Goal: Task Accomplishment & Management: Use online tool/utility

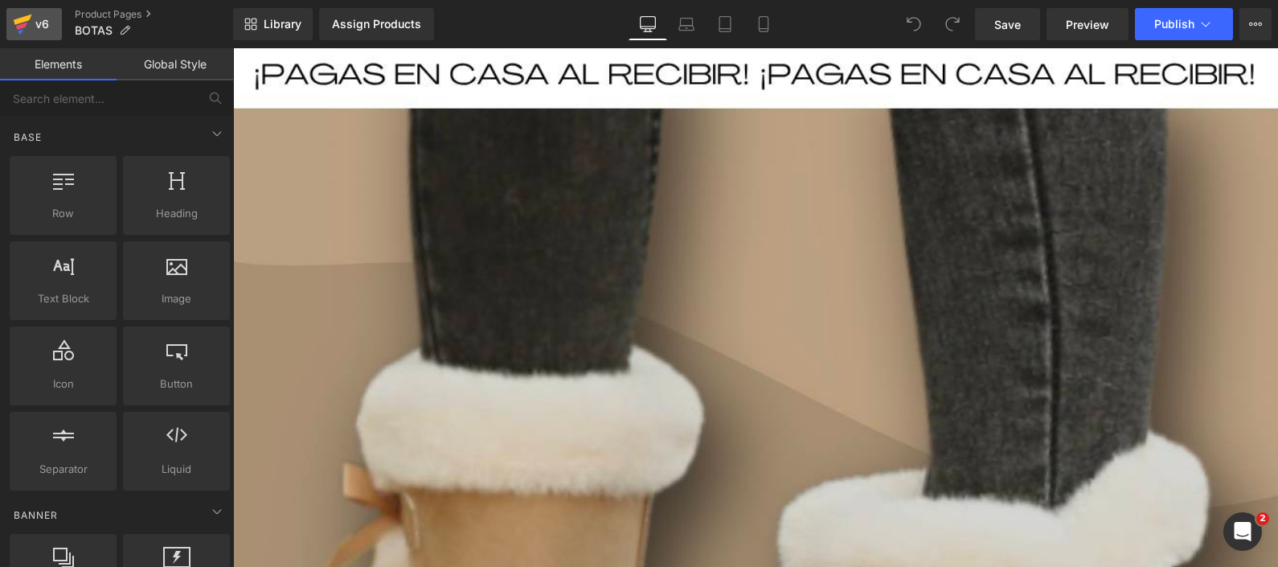
click at [35, 16] on div "v6" at bounding box center [42, 24] width 20 height 21
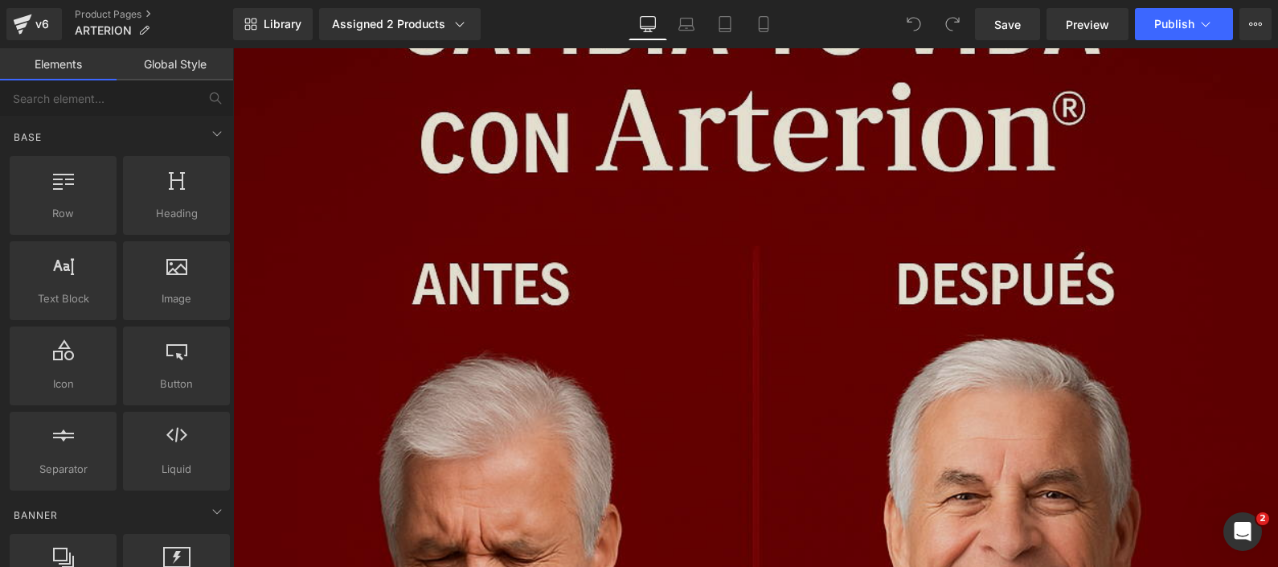
scroll to position [6834, 0]
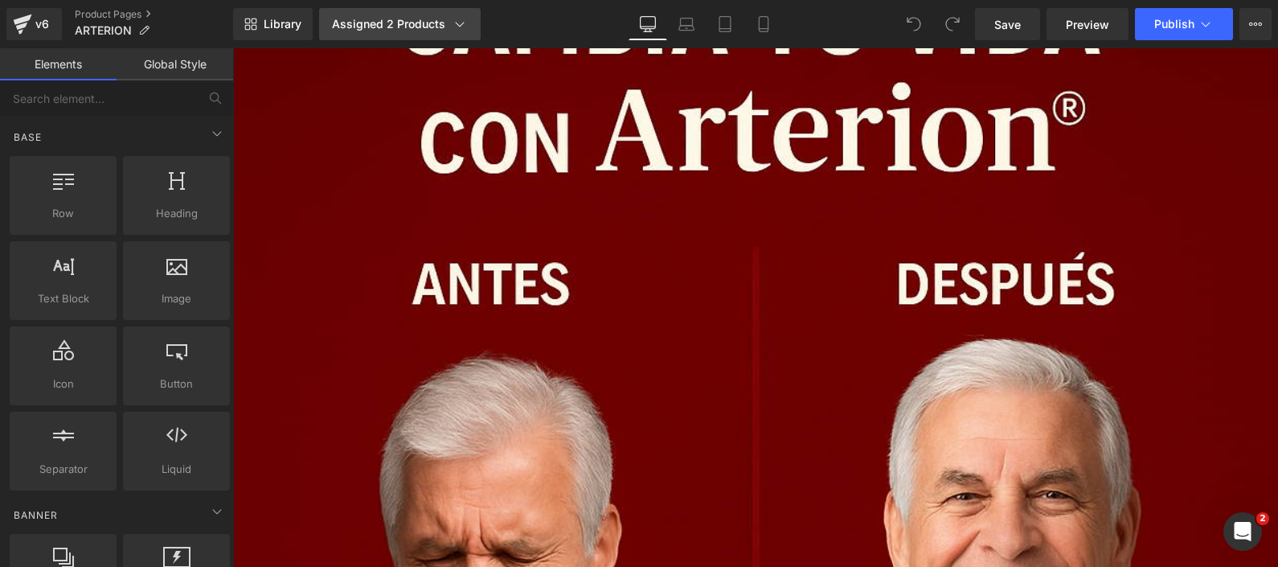
click at [437, 28] on div "Assigned 2 Products" at bounding box center [400, 24] width 136 height 16
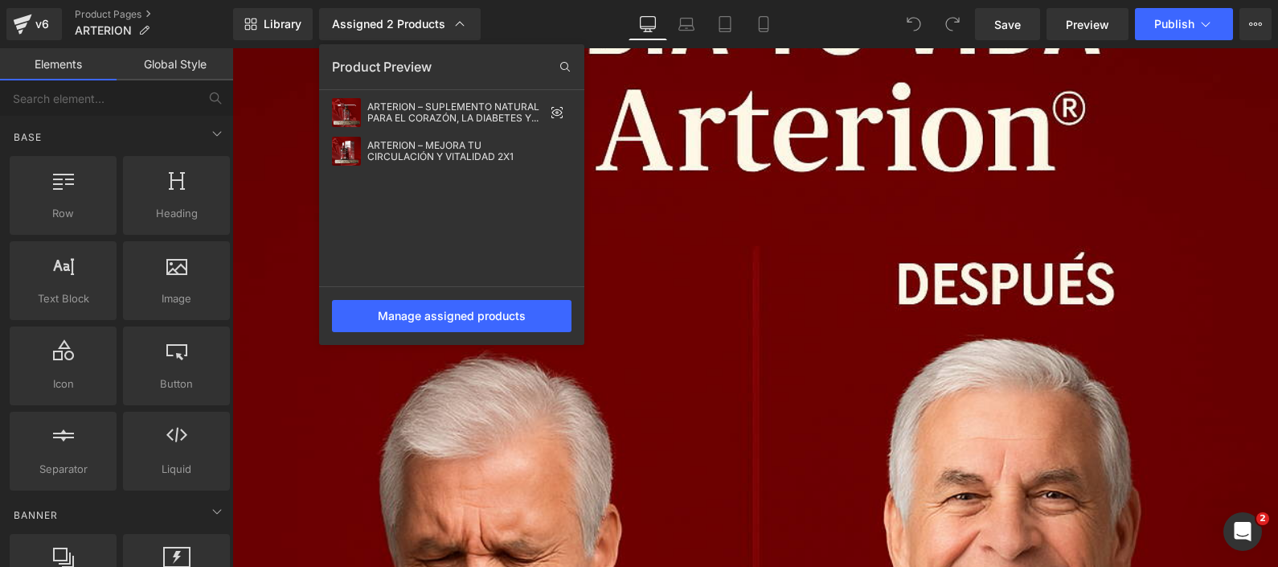
click at [566, 15] on div "Library Assigned 2 Products Product Preview ARTERION – SUPLEMENTO NATURAL PARA …" at bounding box center [755, 24] width 1045 height 32
